Goal: Transaction & Acquisition: Purchase product/service

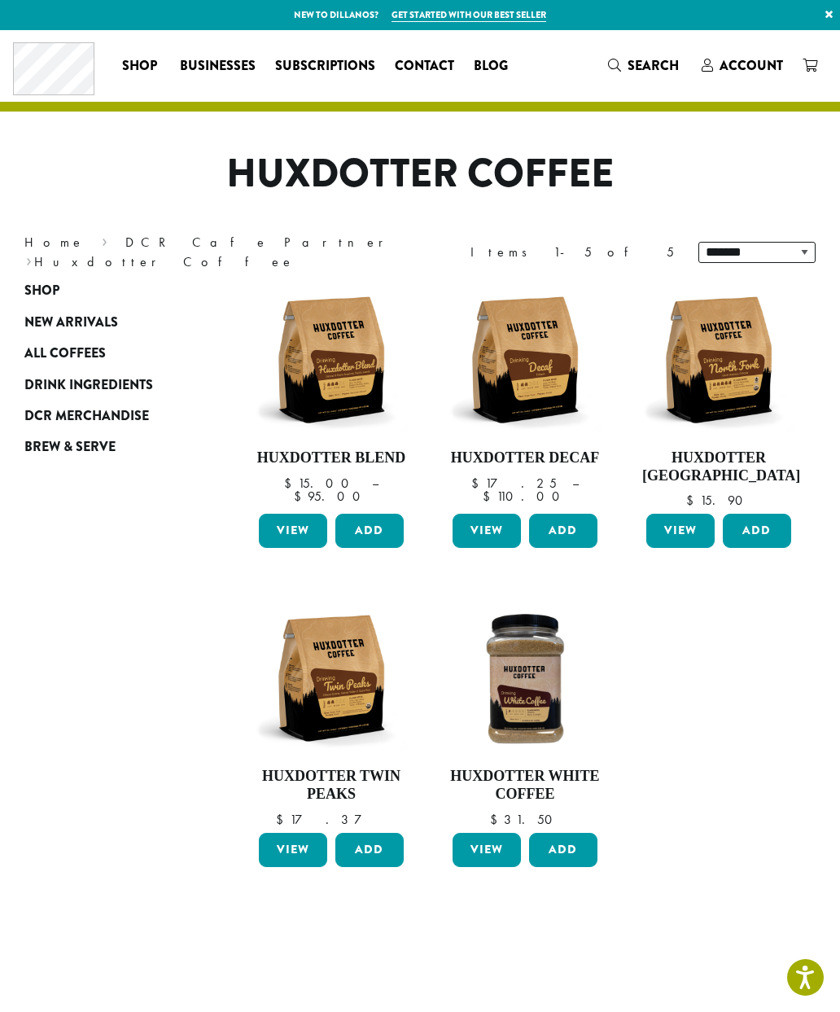
click at [125, 411] on span "DCR Merchandise" at bounding box center [86, 416] width 125 height 20
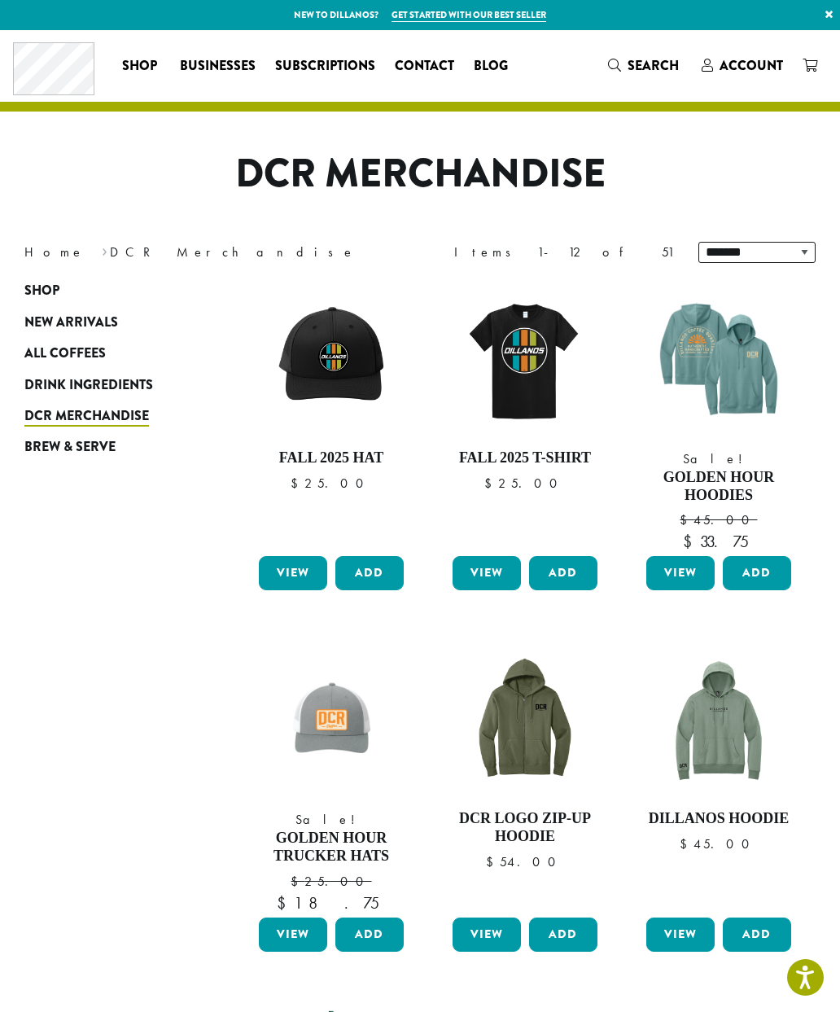
click at [530, 363] on img at bounding box center [525, 359] width 153 height 153
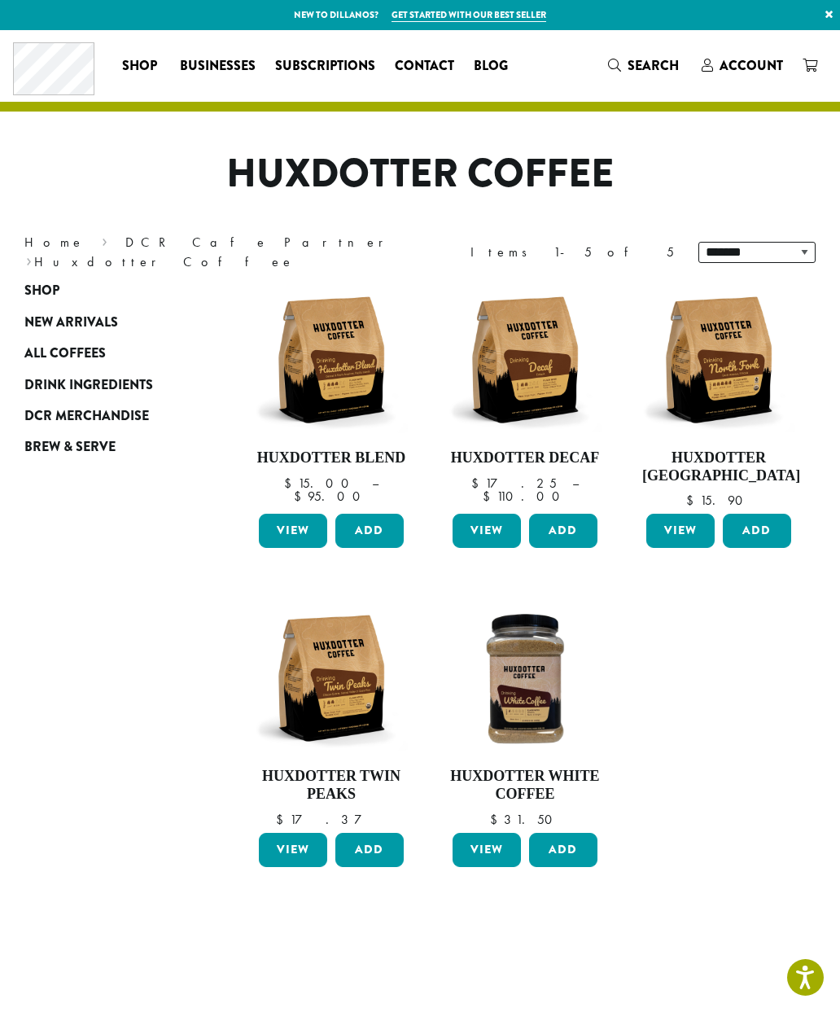
click at [52, 326] on span "New Arrivals" at bounding box center [71, 323] width 94 height 20
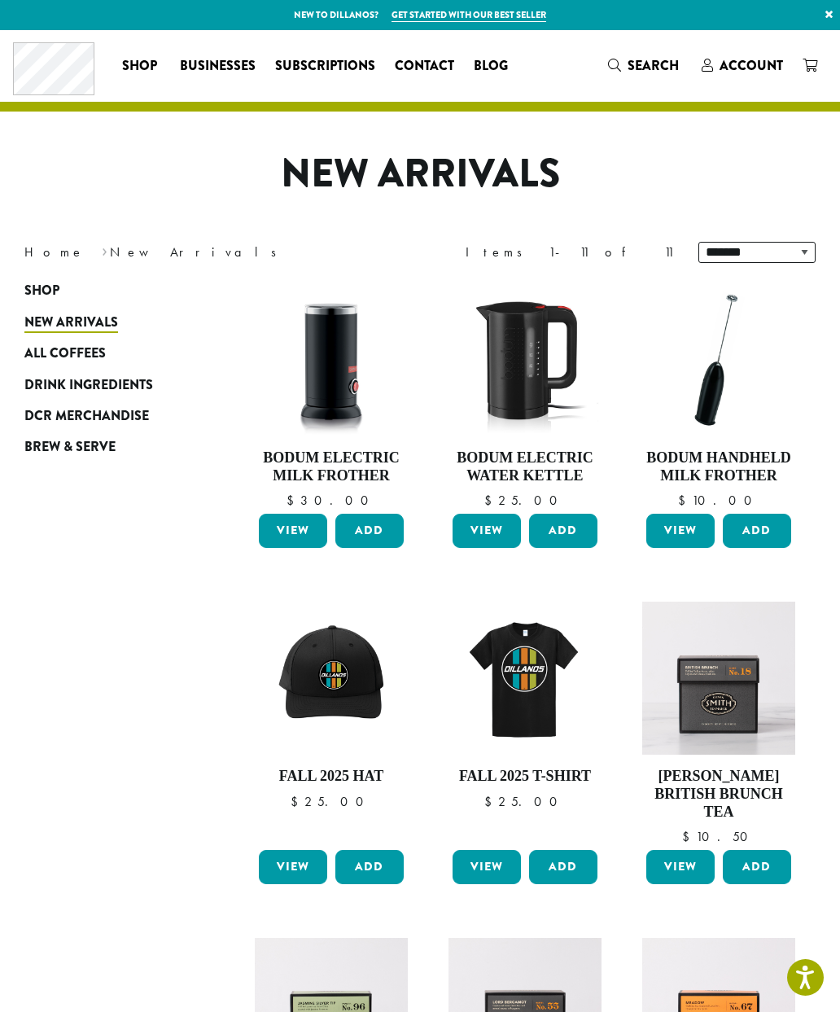
click at [56, 418] on span "DCR Merchandise" at bounding box center [86, 416] width 125 height 20
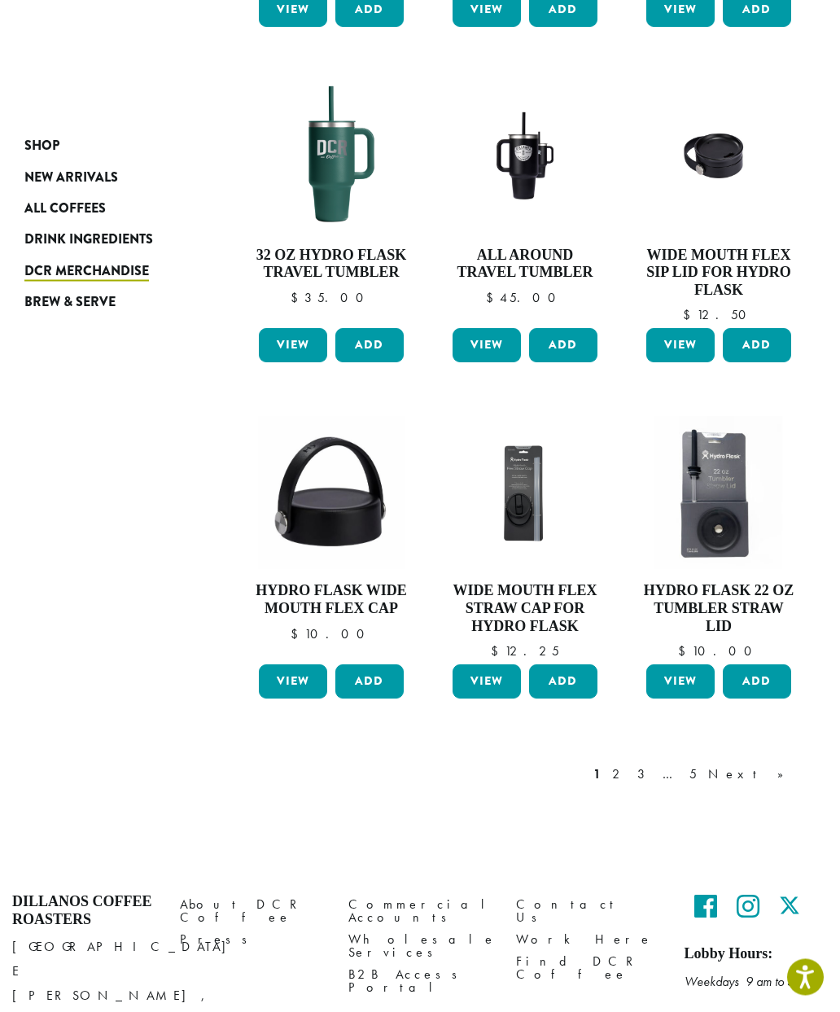
scroll to position [924, 0]
click at [789, 767] on link "Next »" at bounding box center [752, 775] width 94 height 20
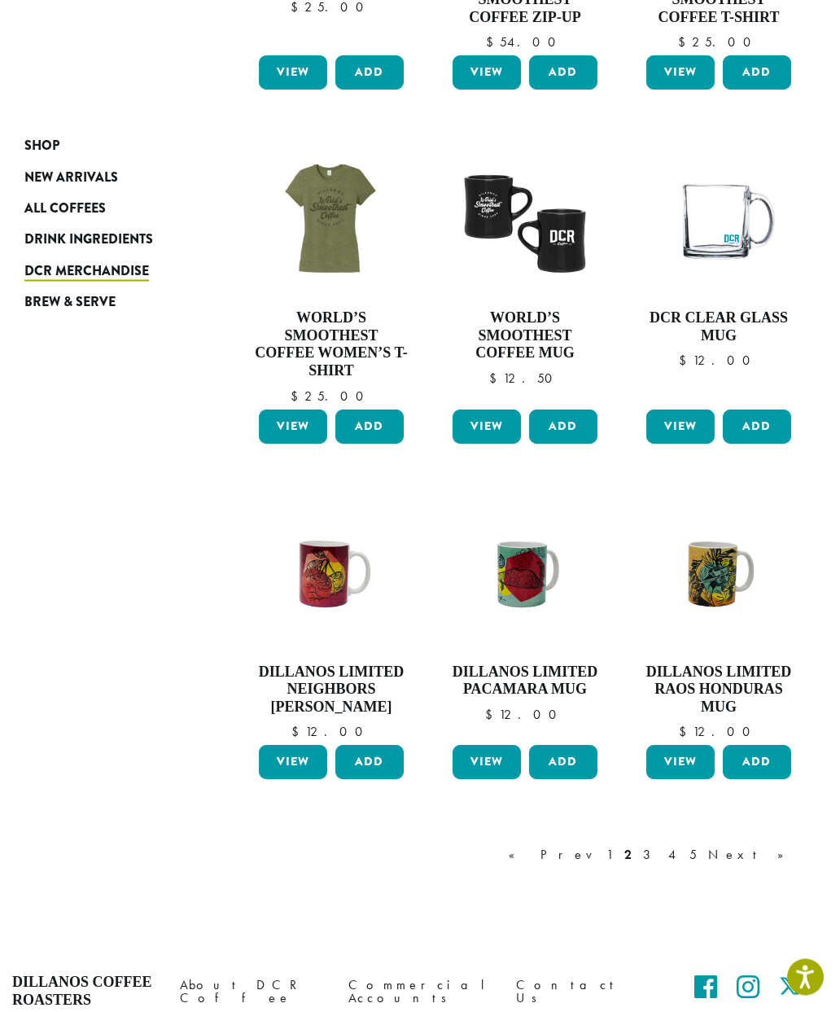
scroll to position [873, 0]
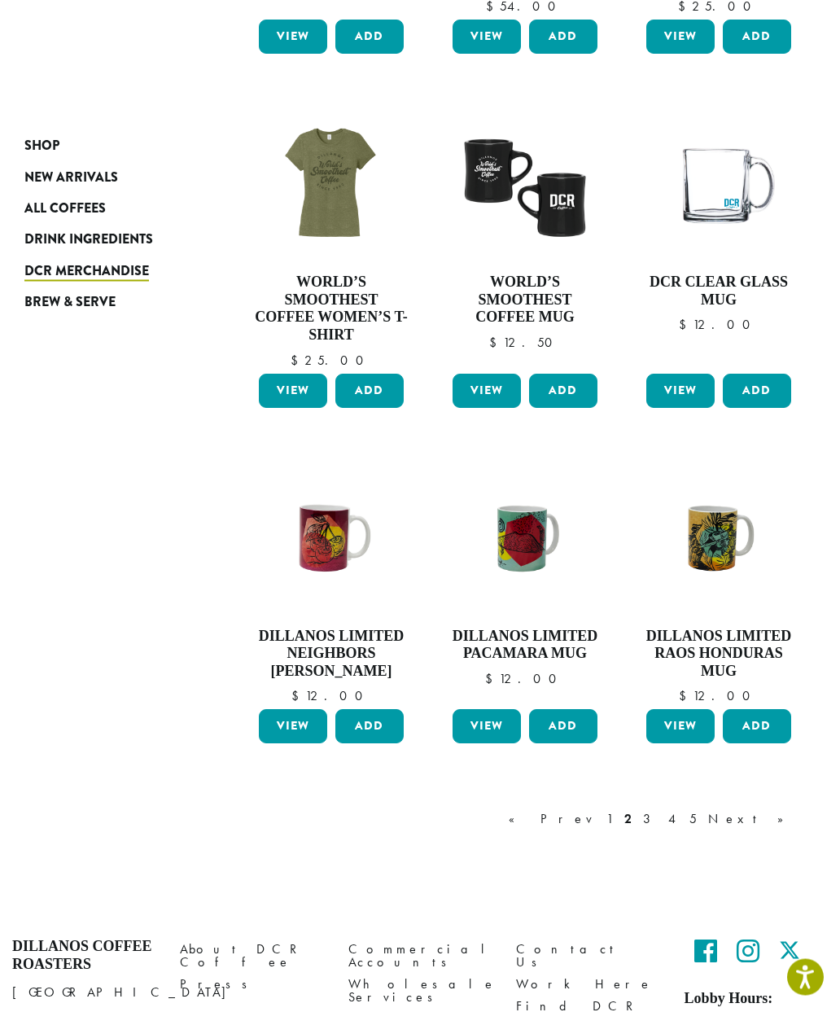
click at [787, 810] on link "Next »" at bounding box center [752, 820] width 94 height 20
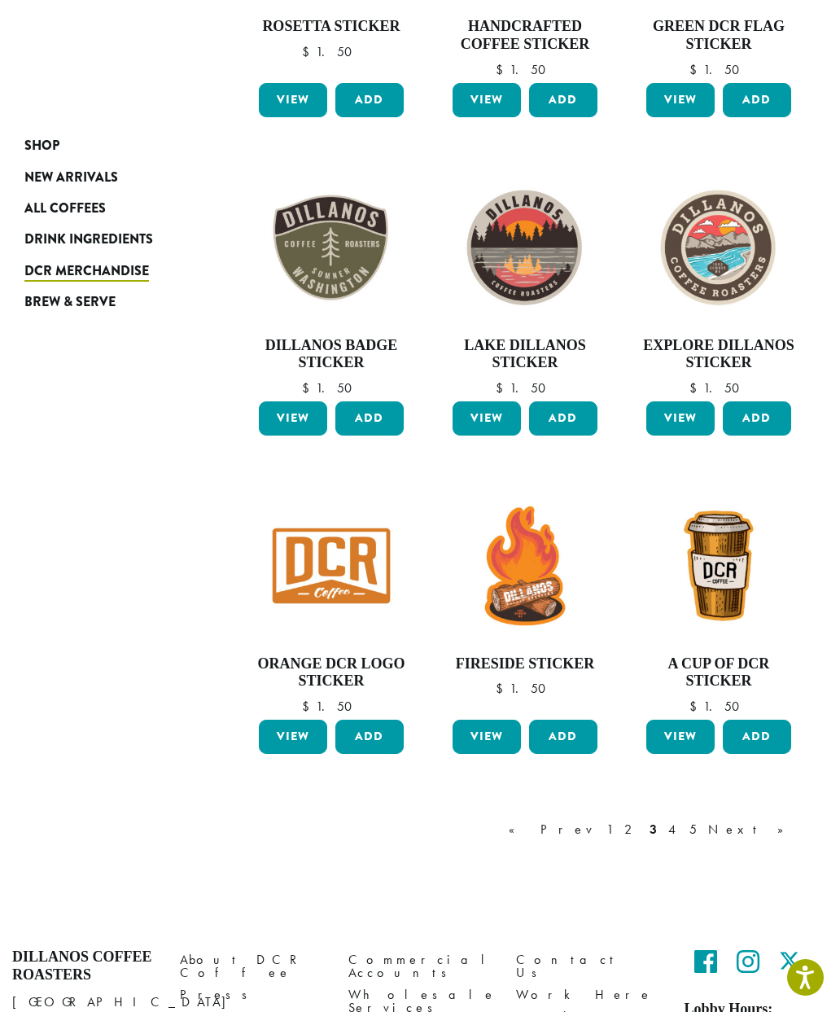
scroll to position [805, 0]
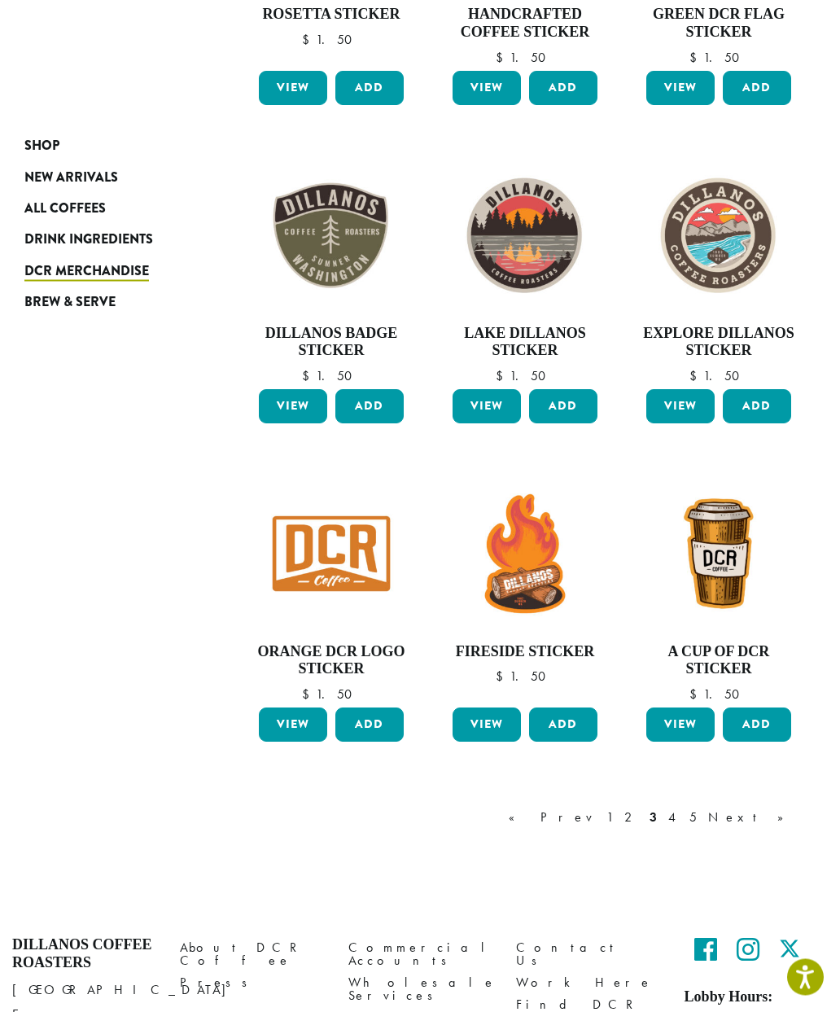
click at [767, 808] on link "Next »" at bounding box center [752, 818] width 94 height 20
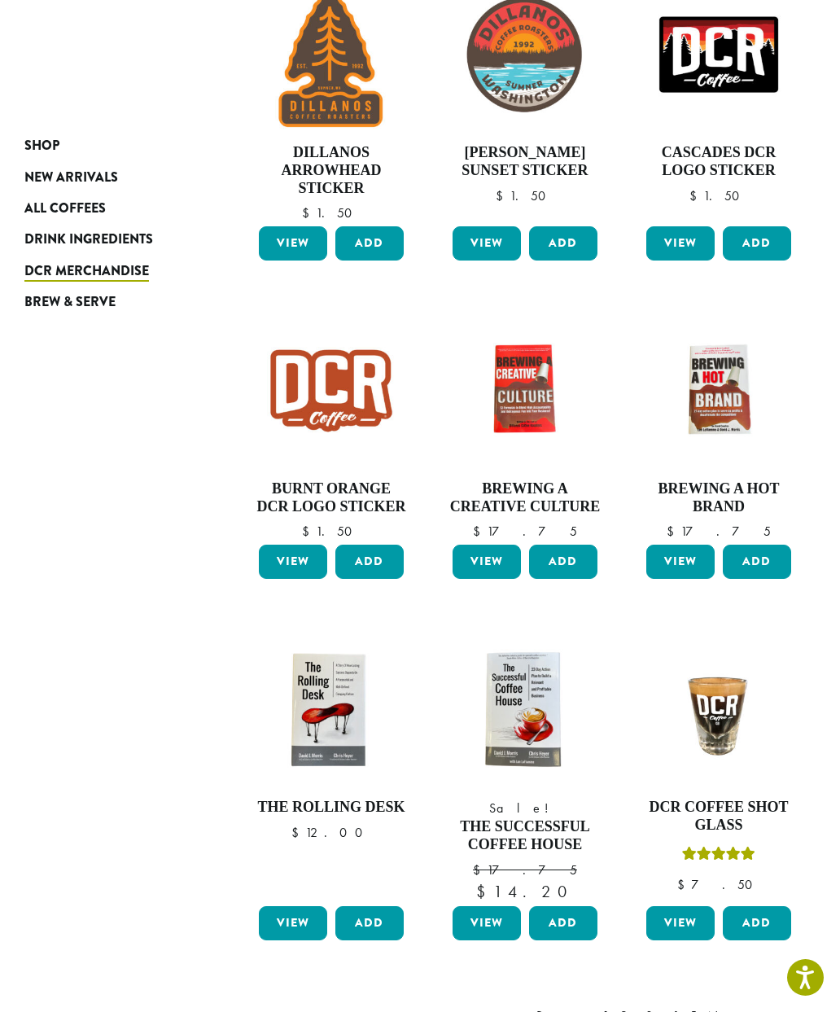
scroll to position [864, 0]
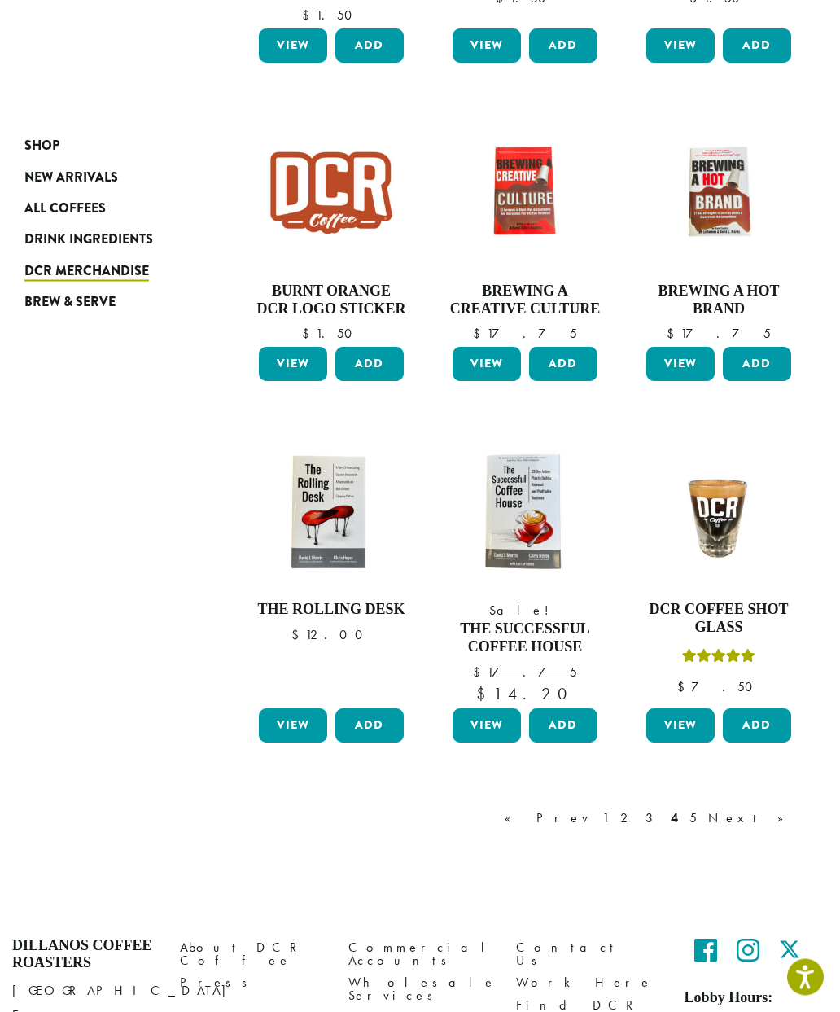
click at [781, 809] on link "Next »" at bounding box center [752, 819] width 94 height 20
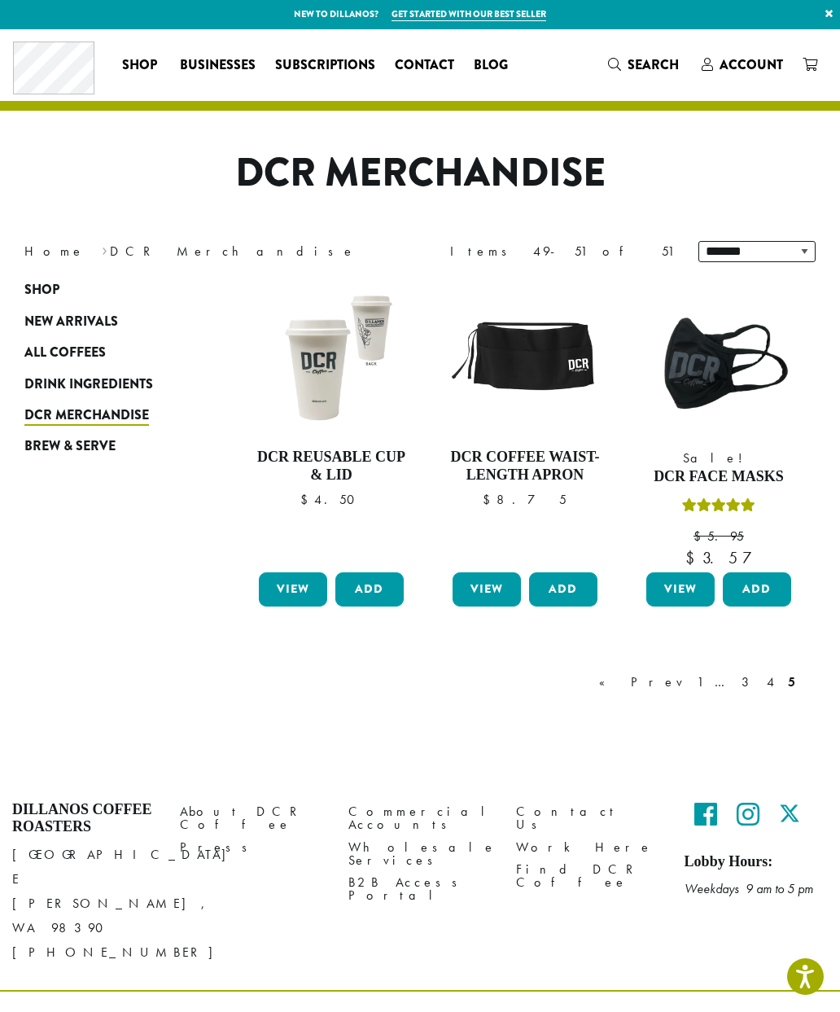
click at [673, 680] on link "« Prev" at bounding box center [642, 683] width 93 height 20
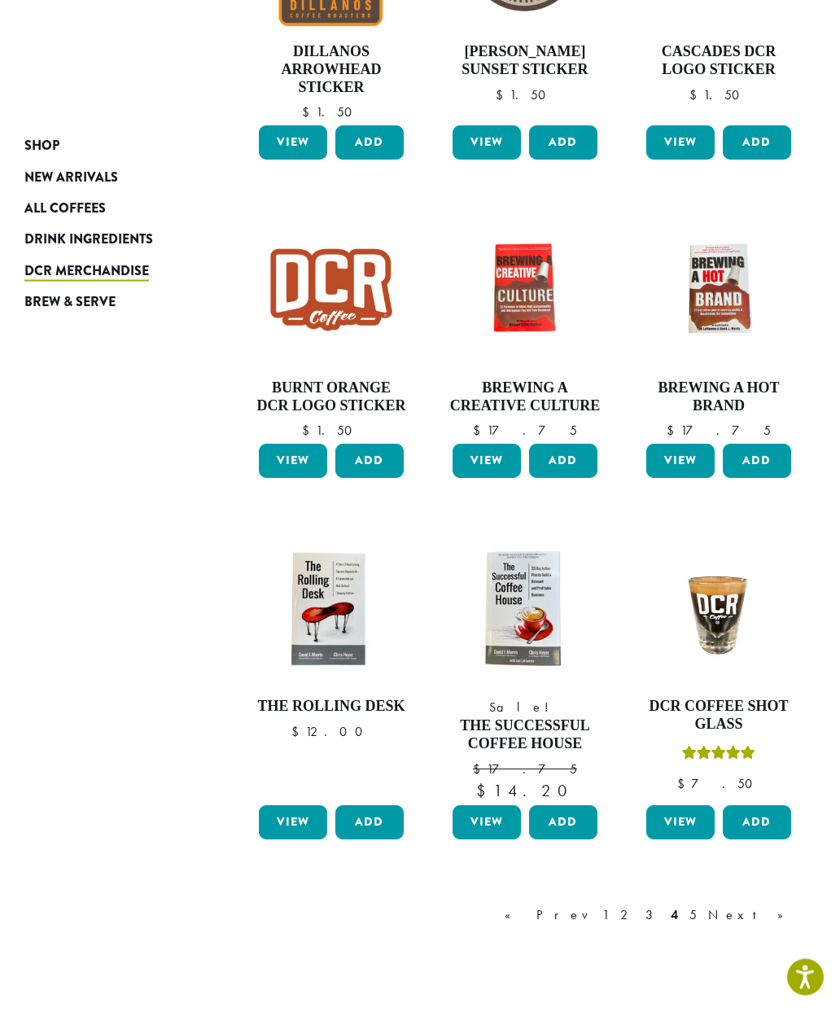
scroll to position [768, 0]
click at [316, 576] on img at bounding box center [331, 608] width 153 height 153
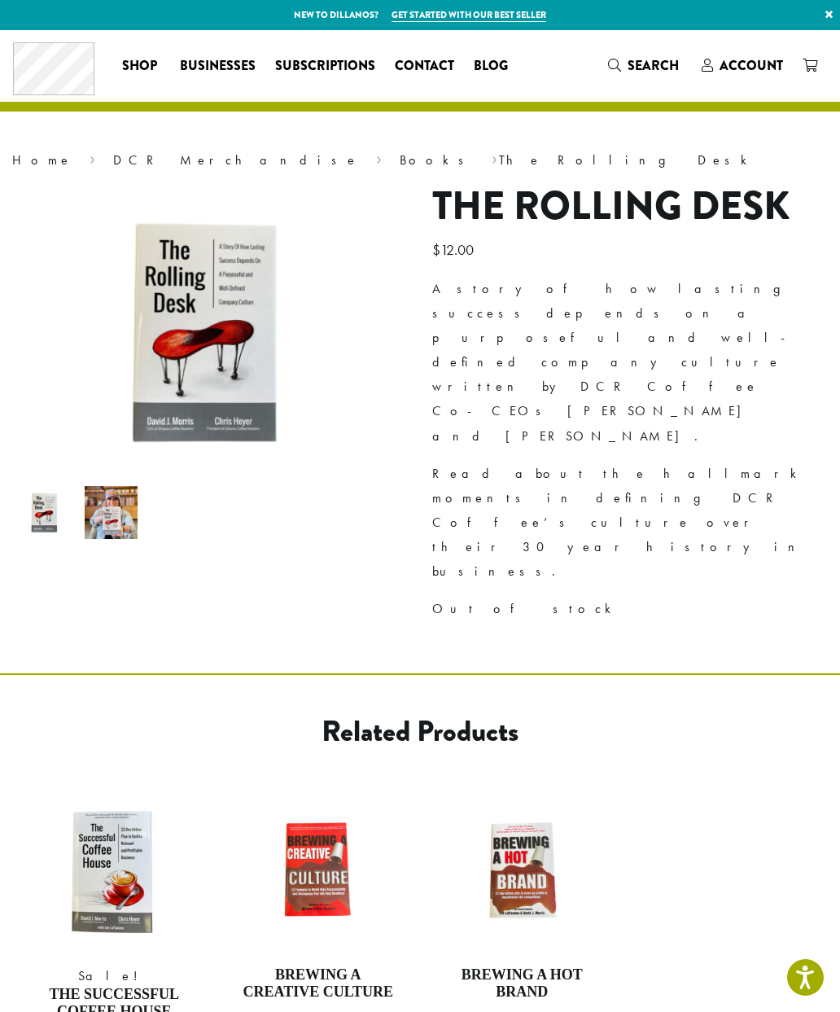
click at [113, 484] on li at bounding box center [111, 512] width 66 height 66
